Goal: Obtain resource: Obtain resource

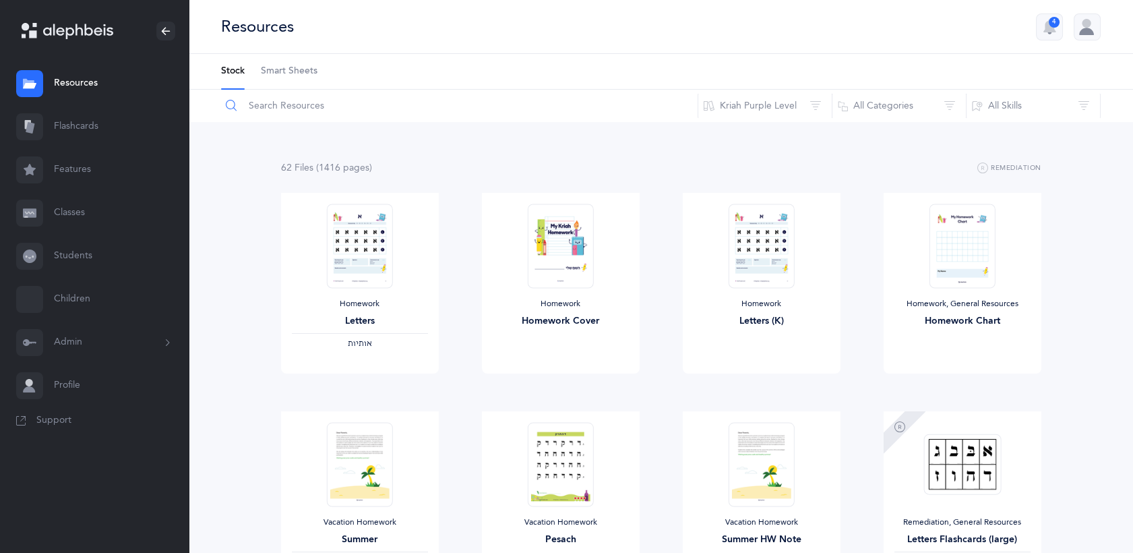
click at [285, 112] on input "text" at bounding box center [459, 106] width 478 height 32
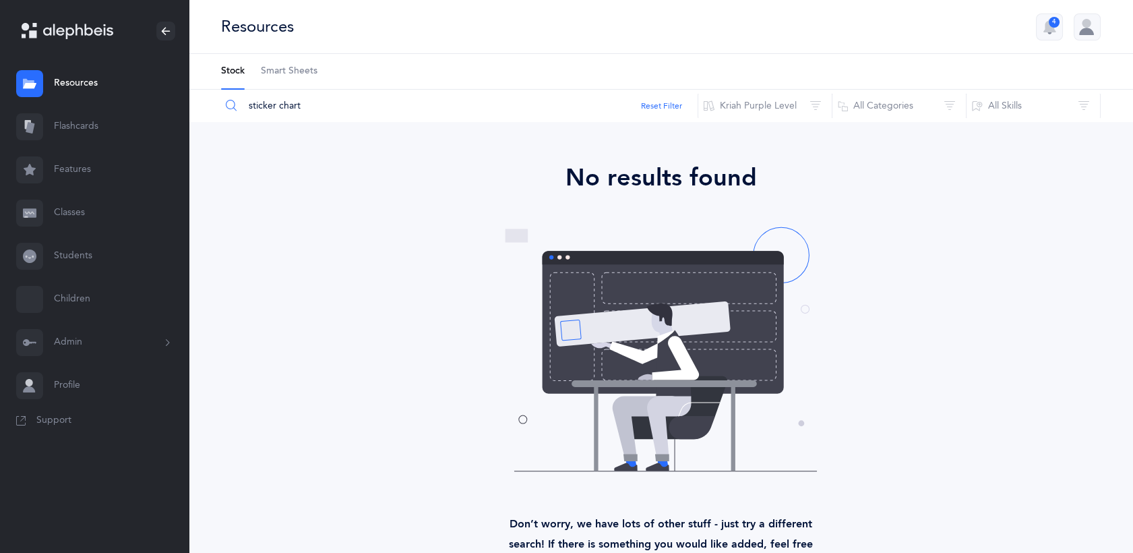
click at [283, 107] on input "sticker chart" at bounding box center [459, 106] width 478 height 32
click at [325, 103] on input "sticker chart" at bounding box center [459, 106] width 478 height 32
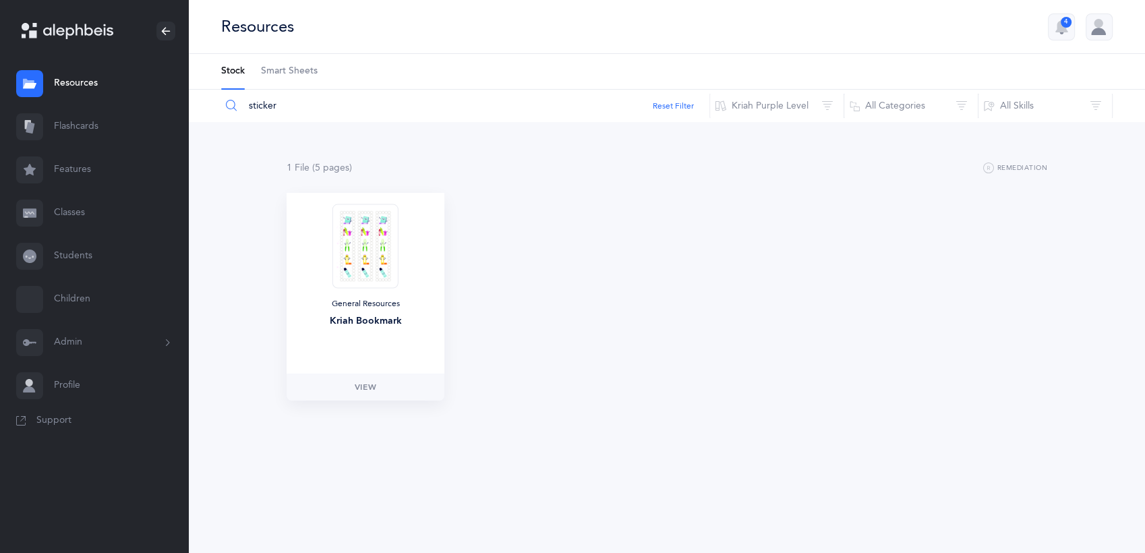
click at [386, 236] on img at bounding box center [365, 246] width 66 height 84
click at [369, 386] on span "View" at bounding box center [366, 387] width 22 height 12
click at [279, 102] on input "sticker" at bounding box center [464, 106] width 489 height 32
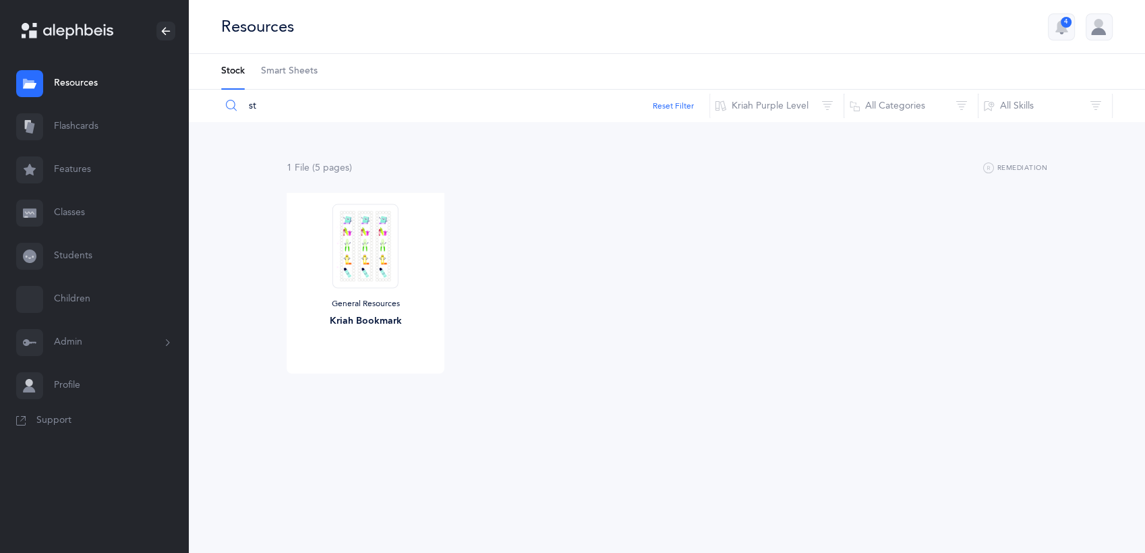
type input "s"
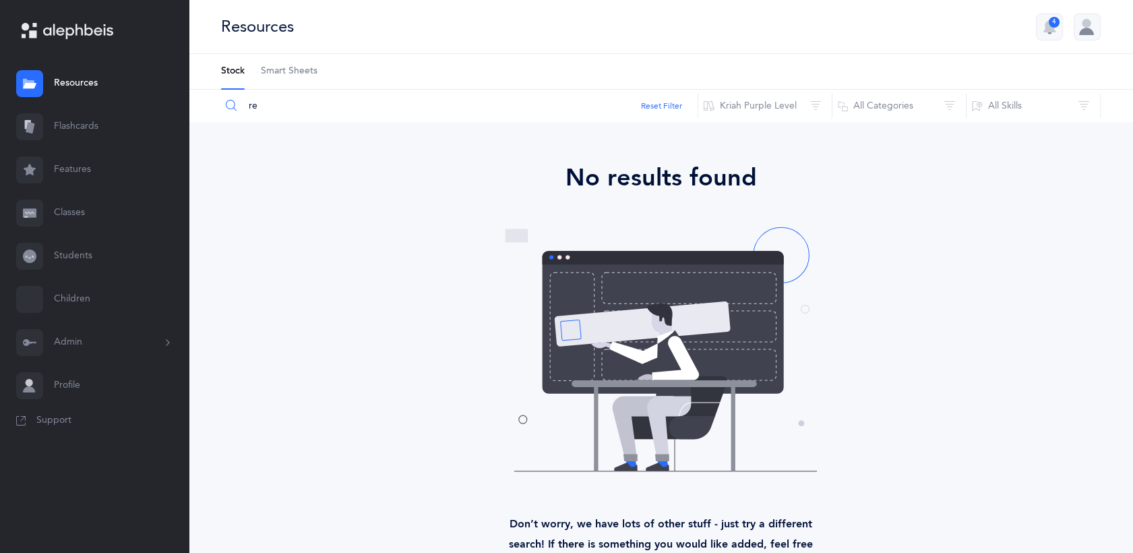
type input "r"
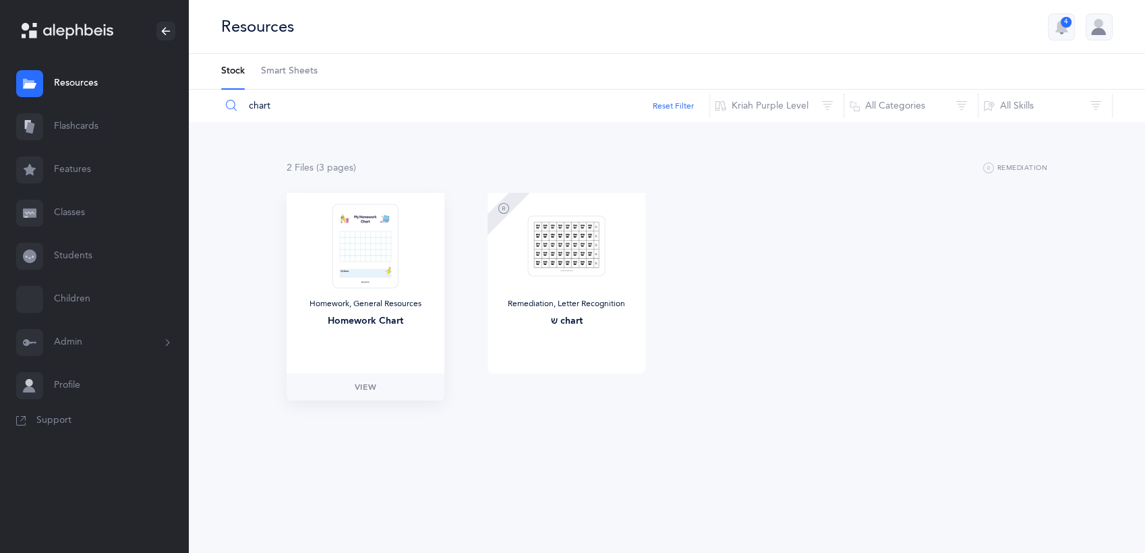
click at [318, 235] on div "Homework, General Resources Homework Chart" at bounding box center [366, 283] width 158 height 181
click at [366, 391] on span "View" at bounding box center [366, 387] width 22 height 12
click at [340, 104] on input "chart" at bounding box center [464, 106] width 489 height 32
type input "c"
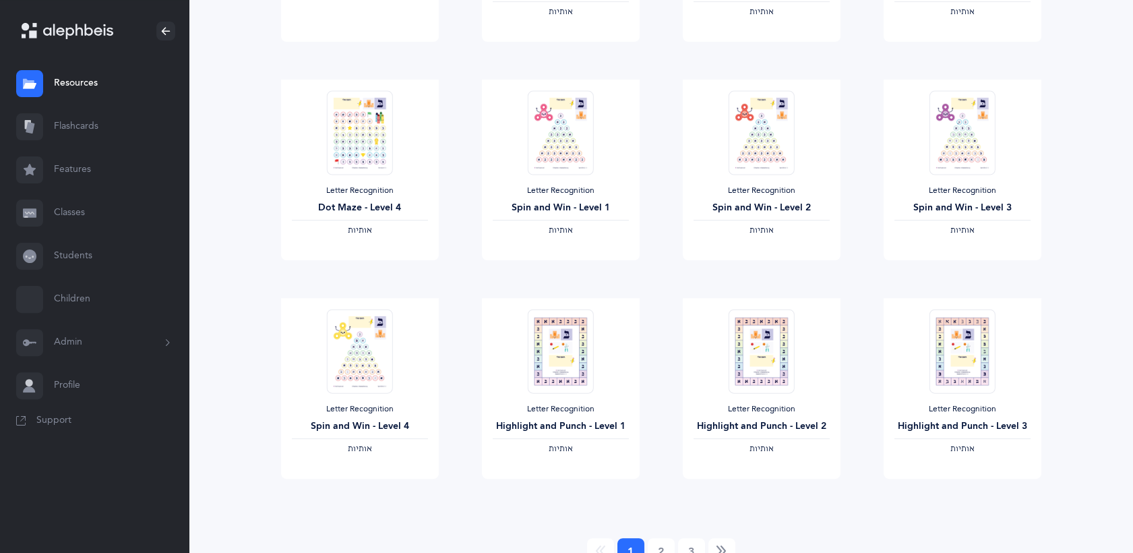
scroll to position [988, 0]
